Goal: Answer question/provide support

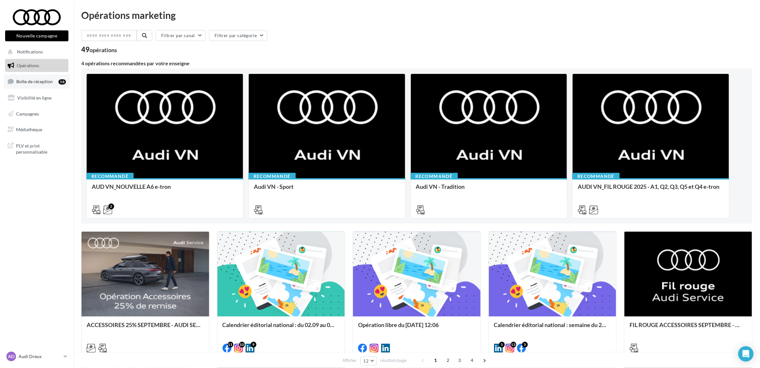
click at [45, 76] on link "Boîte de réception 58" at bounding box center [37, 82] width 66 height 14
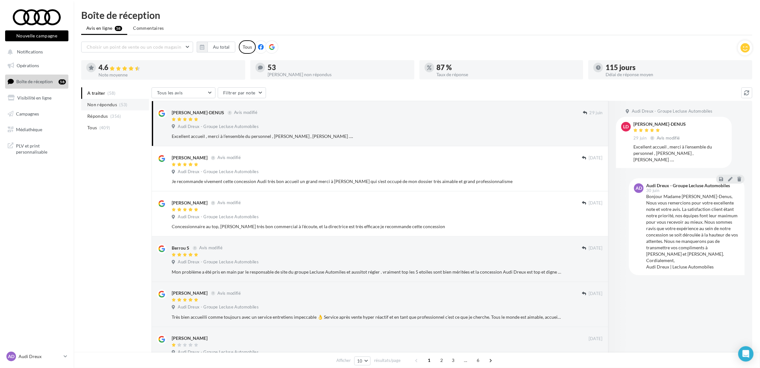
click at [115, 106] on span "Non répondus" at bounding box center [102, 104] width 30 height 6
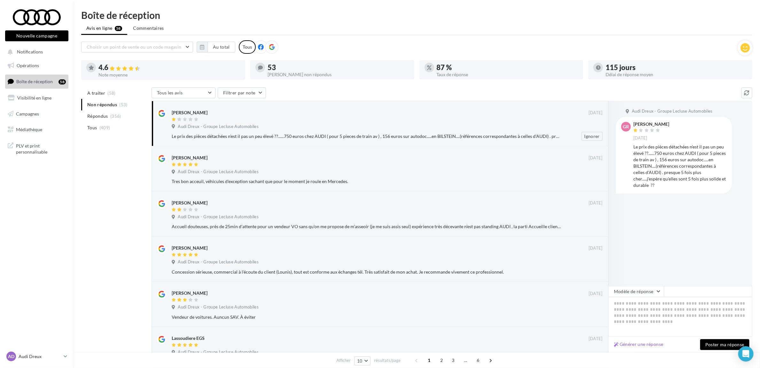
click at [420, 125] on div "Audi Dreux - Groupe Lecluse Automobiles" at bounding box center [387, 127] width 431 height 7
click at [126, 95] on li "A traiter (58)" at bounding box center [115, 93] width 68 height 12
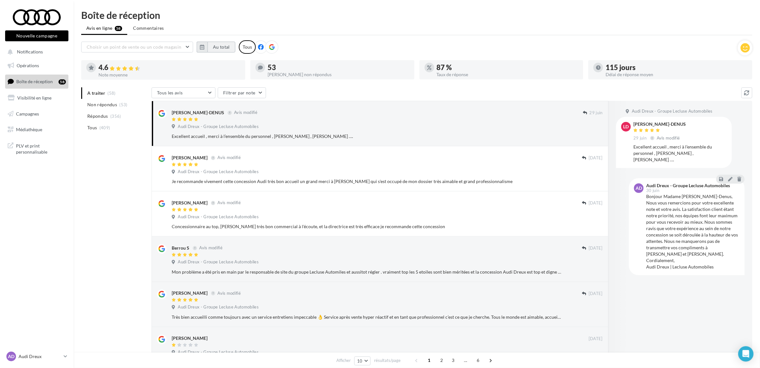
click at [211, 45] on button "Au total" at bounding box center [222, 47] width 28 height 11
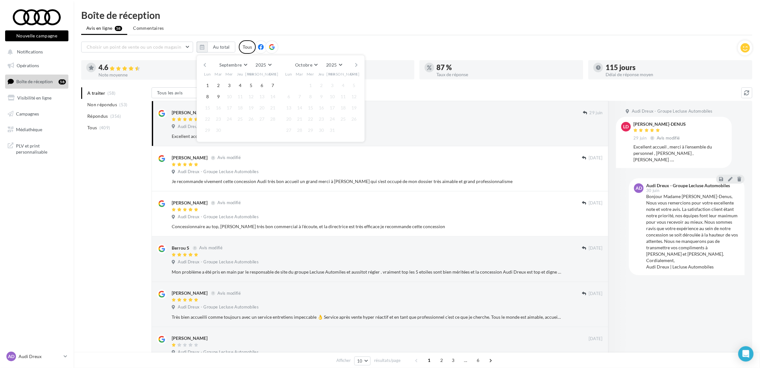
click at [210, 62] on div "Septembre [PERSON_NAME] Mars Avril Mai Juin Juillet Août Septembre Octobre Nove…" at bounding box center [281, 64] width 146 height 9
click at [204, 64] on button "button" at bounding box center [204, 64] width 5 height 9
click at [208, 67] on div "Juillet [PERSON_NAME] Mars Avril Mai Juin Juillet Août Septembre Octobre Novemb…" at bounding box center [281, 64] width 146 height 9
click at [218, 84] on button "1" at bounding box center [219, 86] width 10 height 10
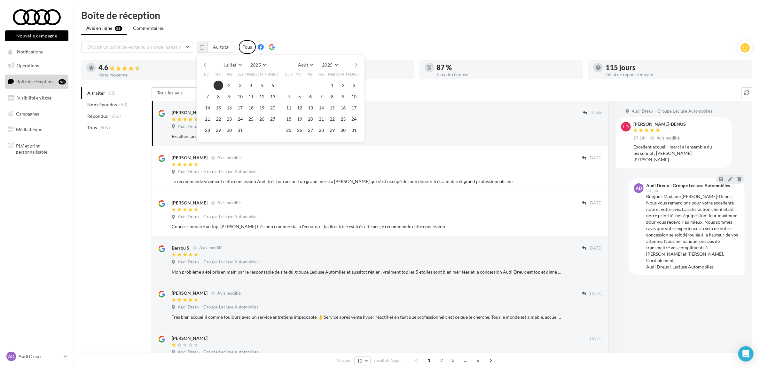
click at [353, 67] on div "Juillet [PERSON_NAME] Mars Avril Mai Juin Juillet Août Septembre Octobre Novemb…" at bounding box center [281, 64] width 146 height 9
click at [354, 65] on button "button" at bounding box center [356, 64] width 5 height 9
click at [301, 98] on button "9" at bounding box center [300, 97] width 10 height 10
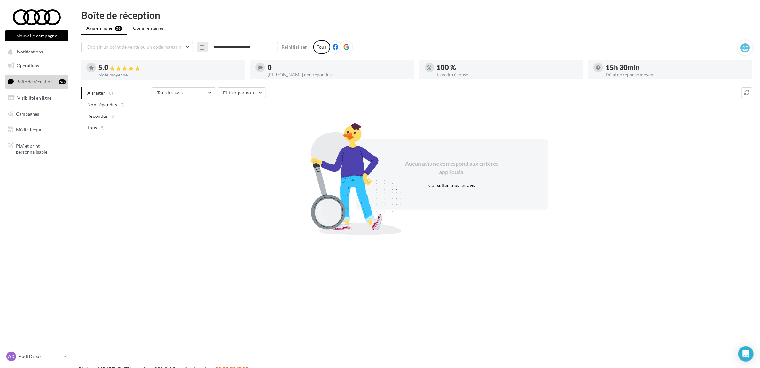
click at [237, 48] on input "**********" at bounding box center [243, 47] width 71 height 11
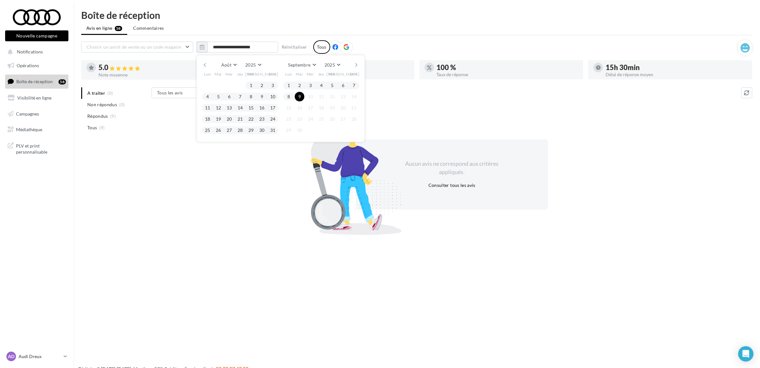
click at [200, 63] on div "Août [PERSON_NAME] Mars Avril Mai Juin Juillet Août Septembre Octobre Novembre …" at bounding box center [281, 98] width 168 height 87
click at [203, 63] on button "button" at bounding box center [204, 64] width 5 height 9
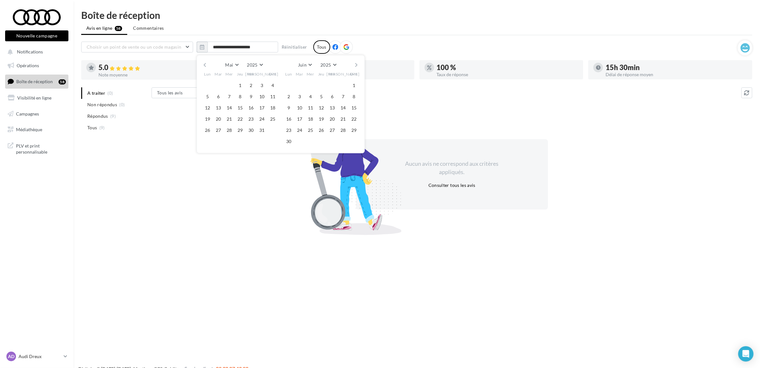
click at [203, 63] on button "button" at bounding box center [204, 64] width 5 height 9
drag, startPoint x: 211, startPoint y: 85, endPoint x: 216, endPoint y: 82, distance: 5.3
click at [213, 84] on div "1 2 3 4 5 6 7 8 9 10 11 12 13 14 15 16 17 18 19 20 21" at bounding box center [240, 109] width 76 height 56
click at [217, 82] on button "1" at bounding box center [219, 86] width 10 height 10
click at [352, 66] on div "[PERSON_NAME] Mars Avril Mai Juin Juillet Août Septembre Octobre Novembre [DATE…" at bounding box center [281, 64] width 146 height 9
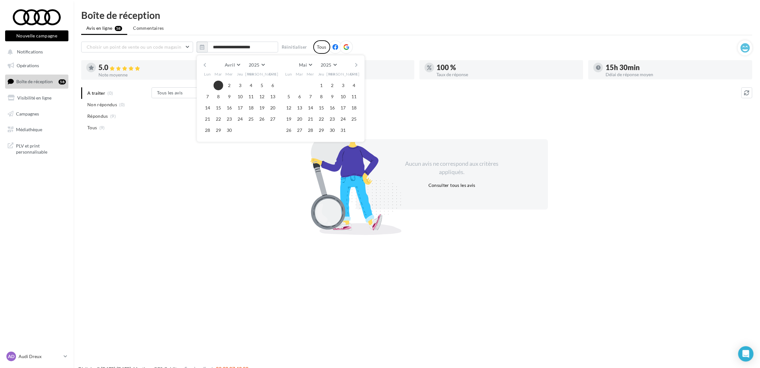
click at [354, 61] on button "button" at bounding box center [356, 64] width 5 height 9
click at [290, 143] on button "30" at bounding box center [289, 142] width 10 height 10
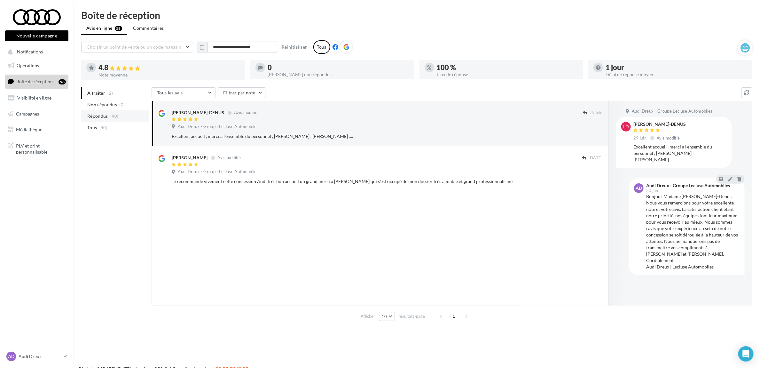
click at [110, 115] on span "(40)" at bounding box center [114, 116] width 8 height 5
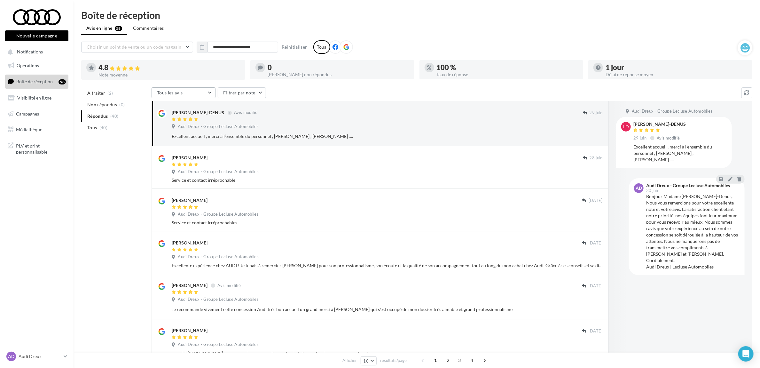
click at [167, 91] on span "Tous les avis" at bounding box center [170, 92] width 26 height 5
click at [258, 83] on div "**********" at bounding box center [416, 291] width 671 height 503
click at [261, 87] on button "Filtrer par note" at bounding box center [242, 92] width 48 height 11
click at [212, 76] on div at bounding box center [163, 77] width 164 height 5
click at [200, 88] on button "Tous les avis" at bounding box center [184, 92] width 64 height 11
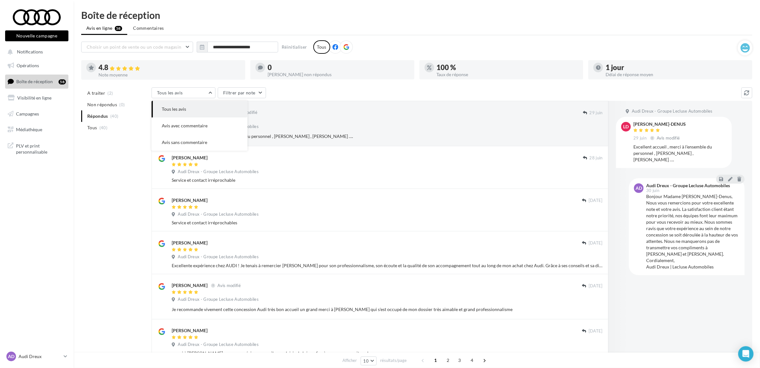
click at [203, 67] on div "4.8" at bounding box center [170, 67] width 142 height 7
click at [57, 359] on p "Audi Dreux" at bounding box center [40, 356] width 43 height 6
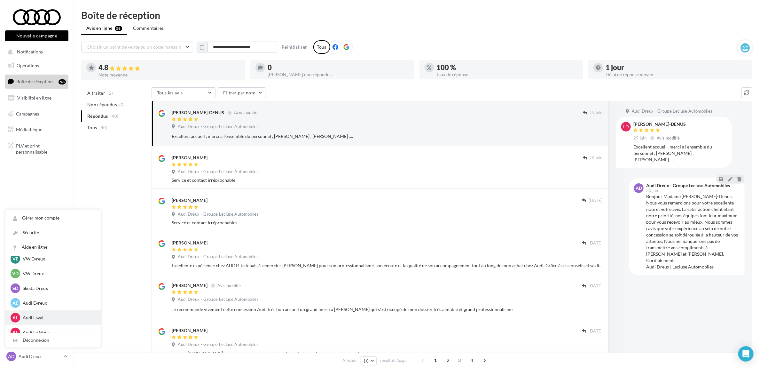
scroll to position [221, 0]
click at [61, 299] on div "AE Audi Evreux audi-ropo-27930" at bounding box center [53, 296] width 85 height 10
